Goal: Browse casually

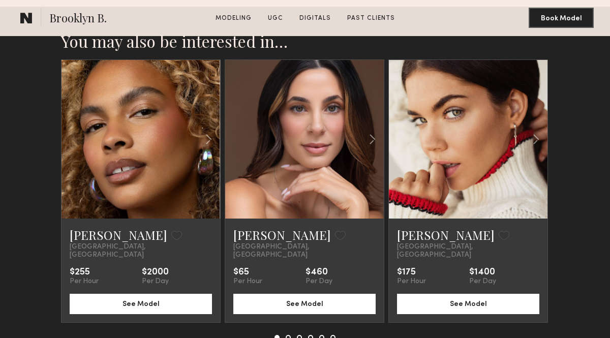
scroll to position [2892, 0]
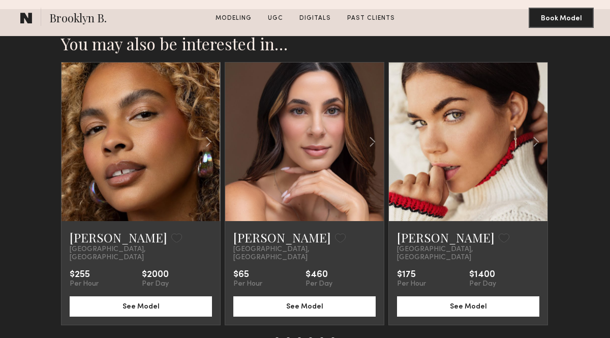
click at [288, 337] on button at bounding box center [288, 339] width 5 height 5
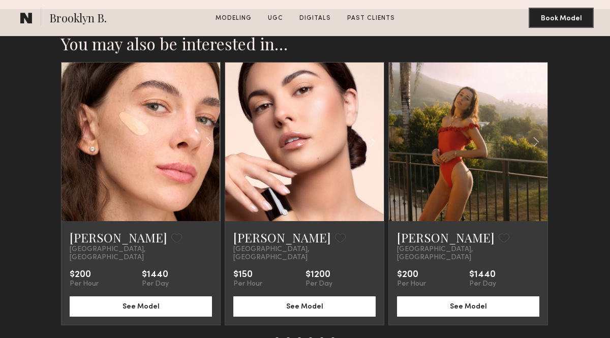
click at [300, 337] on button at bounding box center [299, 339] width 5 height 5
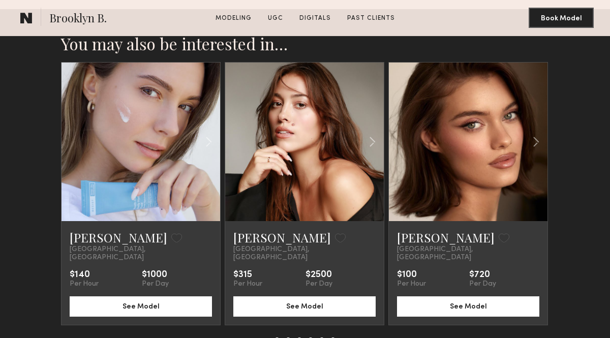
click at [310, 337] on button at bounding box center [310, 339] width 5 height 5
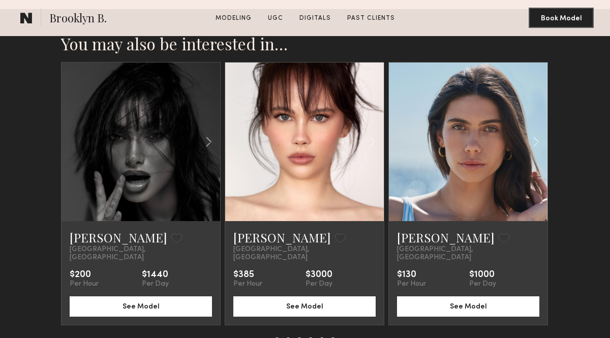
click at [319, 337] on div at bounding box center [304, 339] width 61 height 5
click at [321, 337] on button at bounding box center [321, 339] width 5 height 5
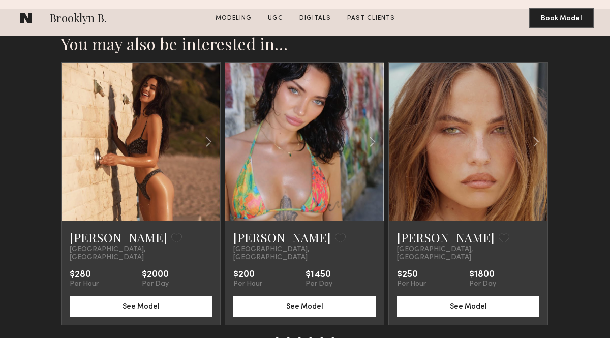
click at [343, 313] on div "[PERSON_NAME] Favorite [GEOGRAPHIC_DATA], [GEOGRAPHIC_DATA] $280 Per Hour $2000…" at bounding box center [305, 202] width 488 height 281
click at [332, 337] on button at bounding box center [332, 339] width 5 height 5
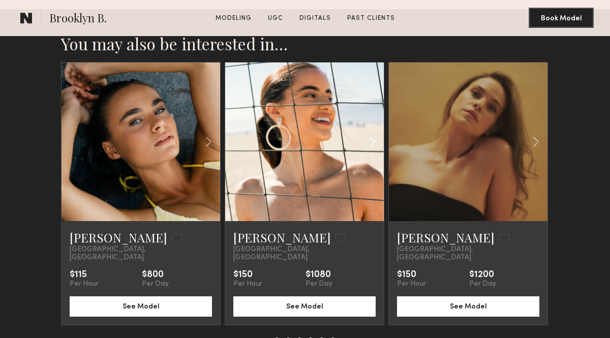
click at [370, 132] on common-icon at bounding box center [372, 141] width 15 height 19
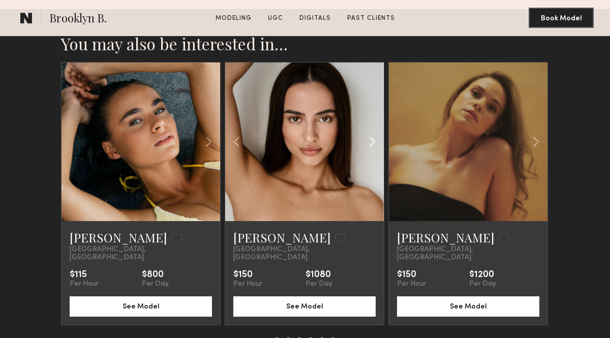
click at [370, 132] on common-icon at bounding box center [372, 141] width 15 height 19
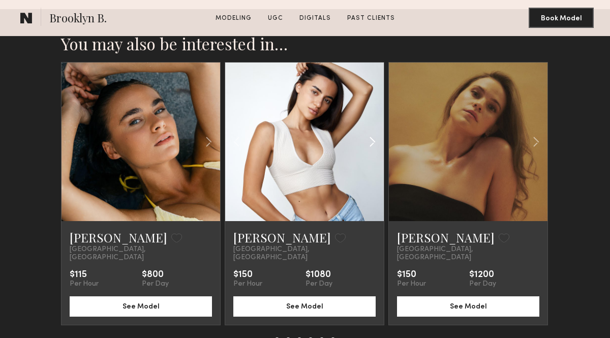
click at [370, 132] on common-icon at bounding box center [372, 141] width 15 height 19
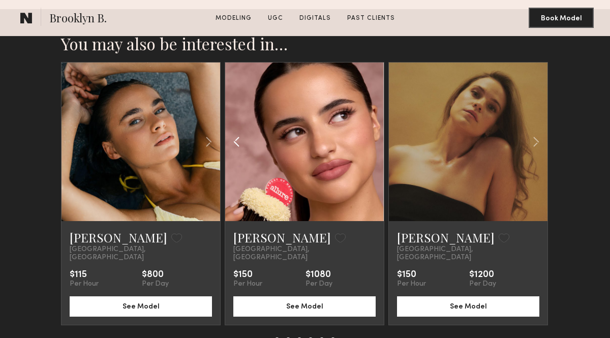
click at [231, 132] on common-icon at bounding box center [236, 141] width 15 height 19
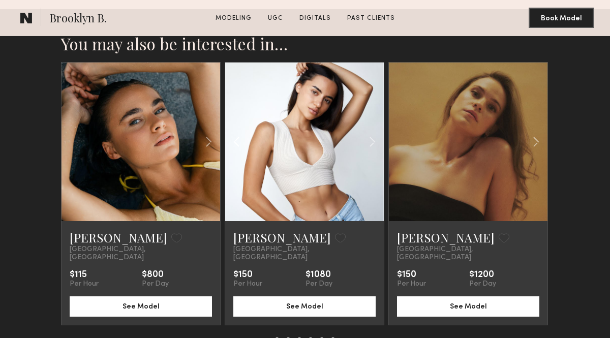
click at [231, 132] on common-icon at bounding box center [236, 141] width 15 height 19
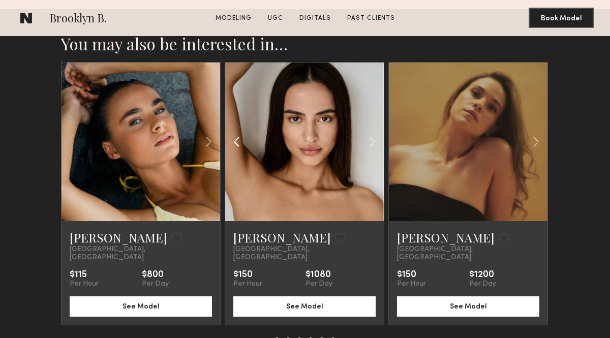
click at [231, 132] on common-icon at bounding box center [236, 141] width 15 height 19
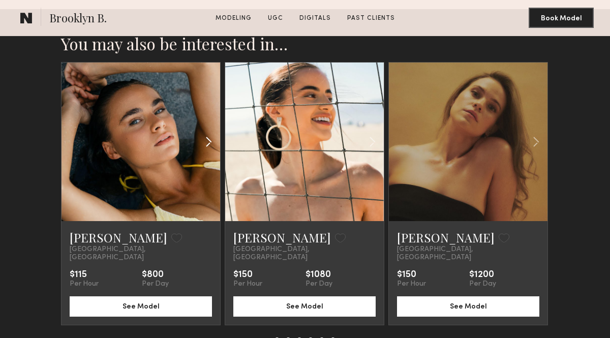
click at [210, 132] on common-icon at bounding box center [208, 141] width 15 height 19
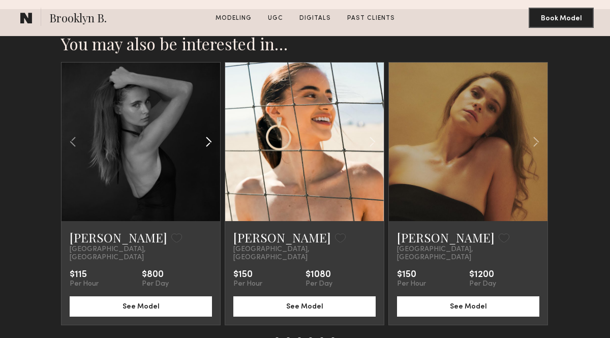
click at [210, 132] on common-icon at bounding box center [208, 141] width 15 height 19
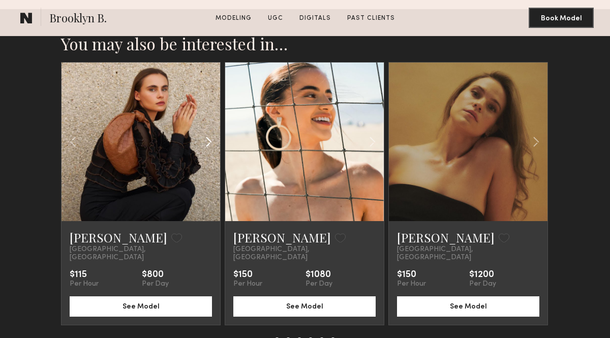
click at [210, 132] on common-icon at bounding box center [208, 141] width 15 height 19
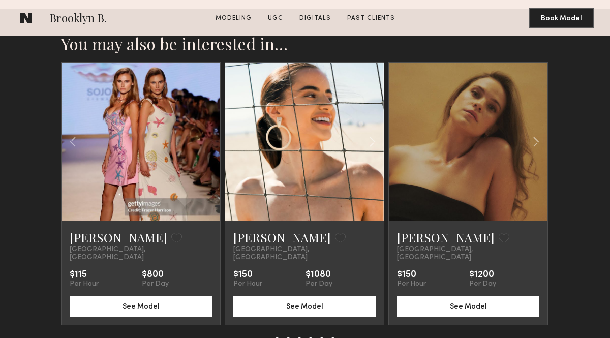
click at [320, 337] on button at bounding box center [321, 339] width 5 height 5
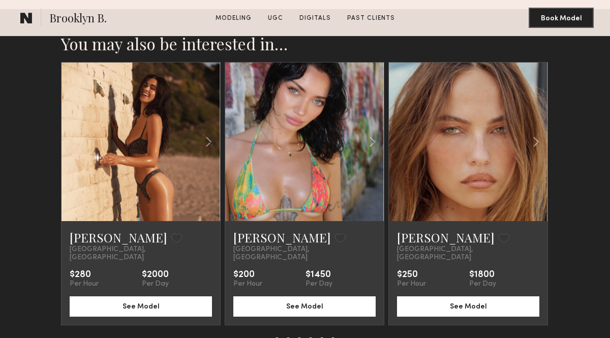
click at [309, 337] on button at bounding box center [310, 339] width 5 height 5
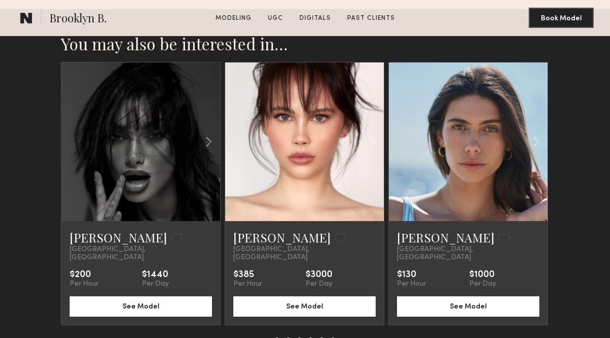
click at [298, 337] on button at bounding box center [299, 339] width 5 height 5
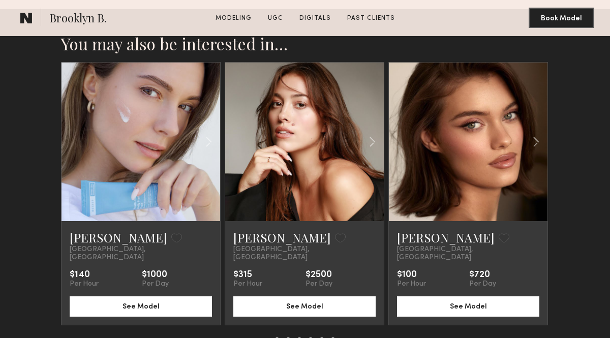
click at [285, 337] on div at bounding box center [304, 339] width 61 height 5
click at [287, 337] on button at bounding box center [288, 339] width 5 height 5
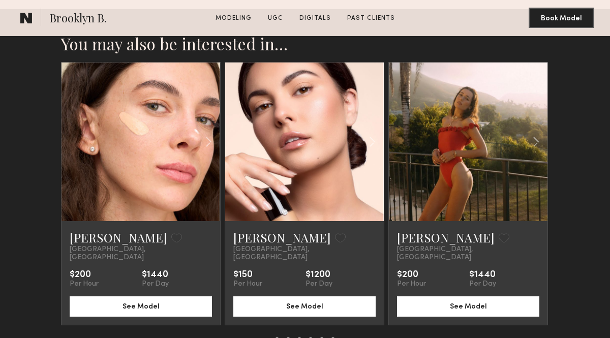
click at [276, 337] on button at bounding box center [276, 339] width 5 height 5
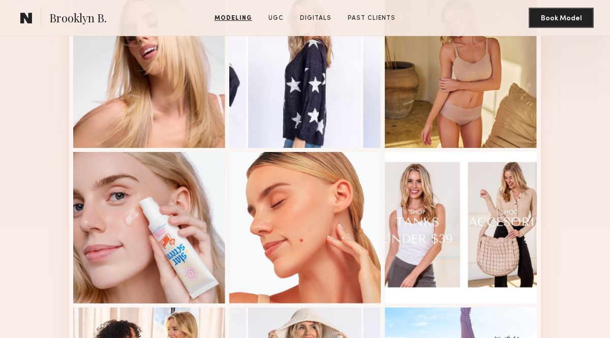
scroll to position [0, 0]
